Goal: Check status

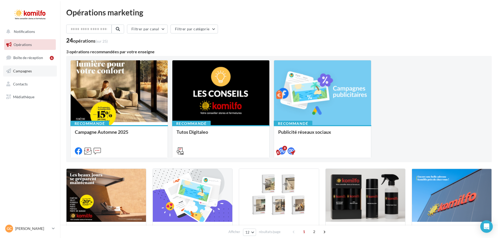
click at [28, 70] on span "Campagnes" at bounding box center [22, 71] width 19 height 4
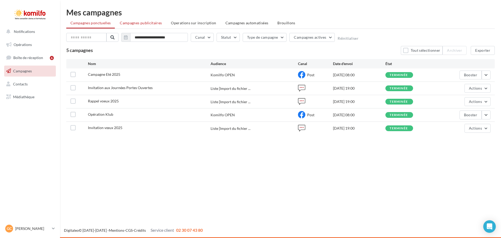
click at [152, 25] on li "Campagnes publicitaires" at bounding box center [141, 22] width 50 height 9
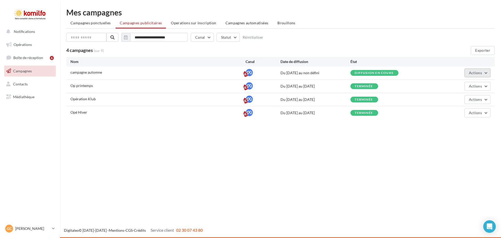
click at [488, 75] on button "Actions" at bounding box center [477, 72] width 26 height 9
click at [463, 96] on button "Voir les résultats" at bounding box center [464, 99] width 52 height 14
